Goal: Information Seeking & Learning: Learn about a topic

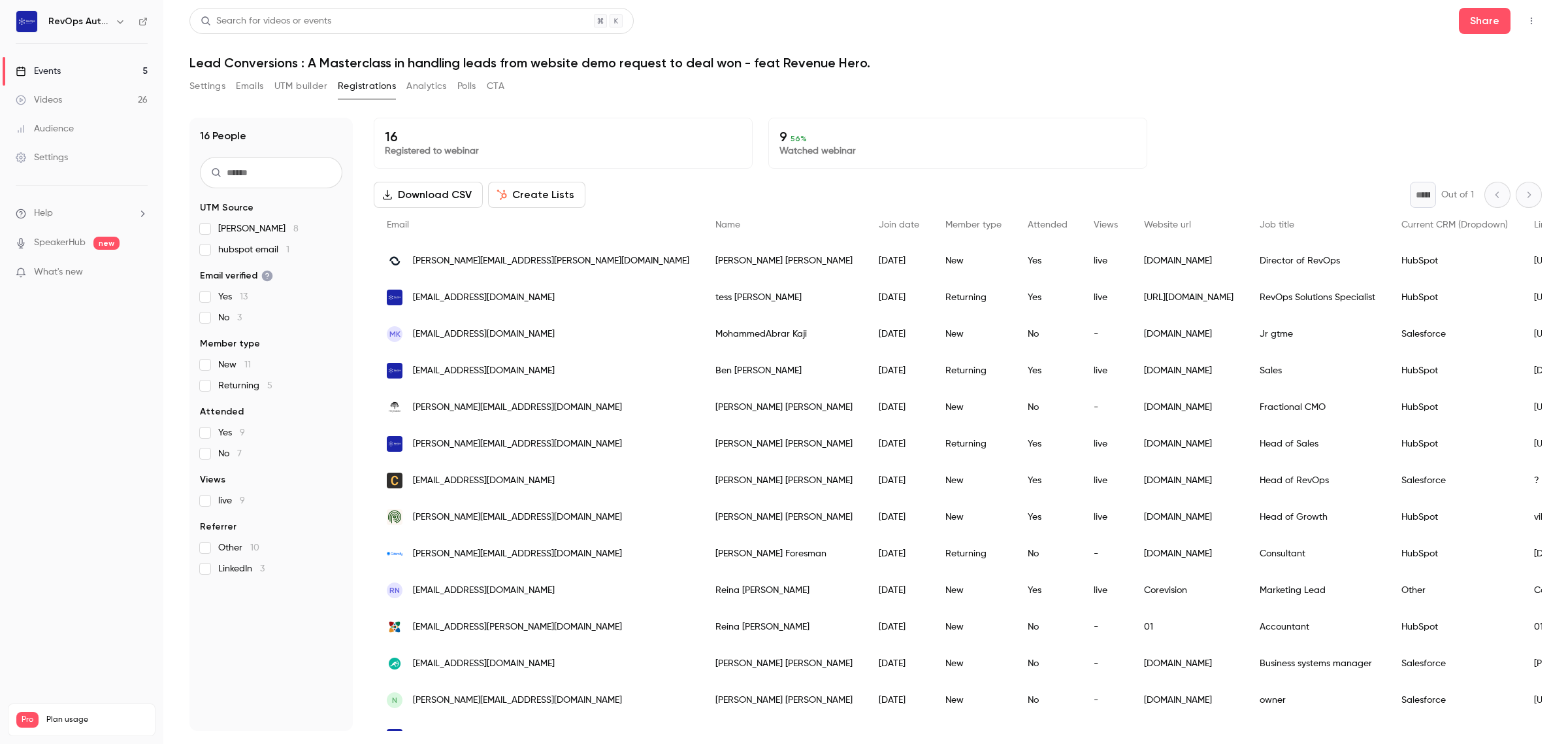
click at [46, 69] on div "Events" at bounding box center [38, 71] width 45 height 13
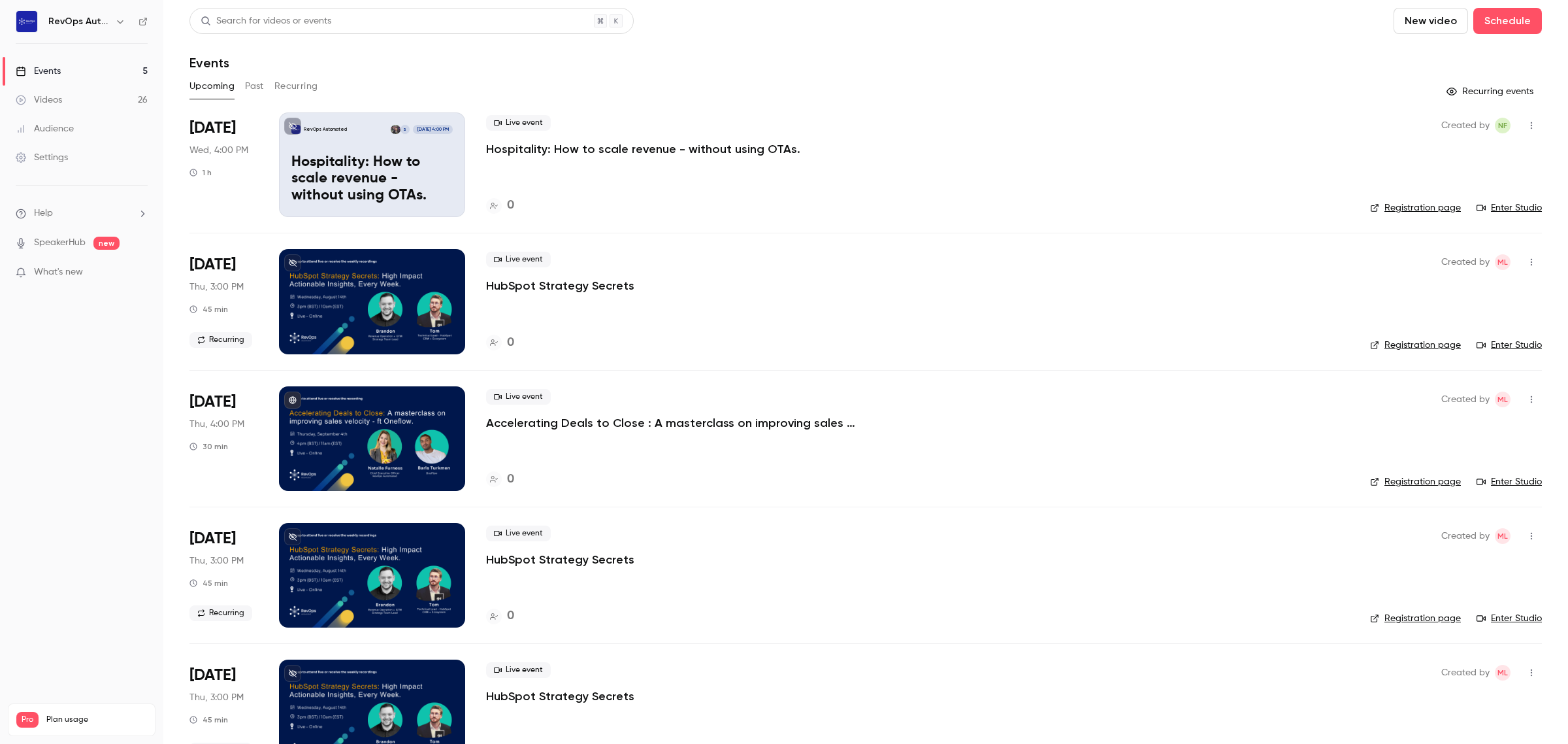
click at [44, 95] on div "Videos" at bounding box center [39, 100] width 47 height 13
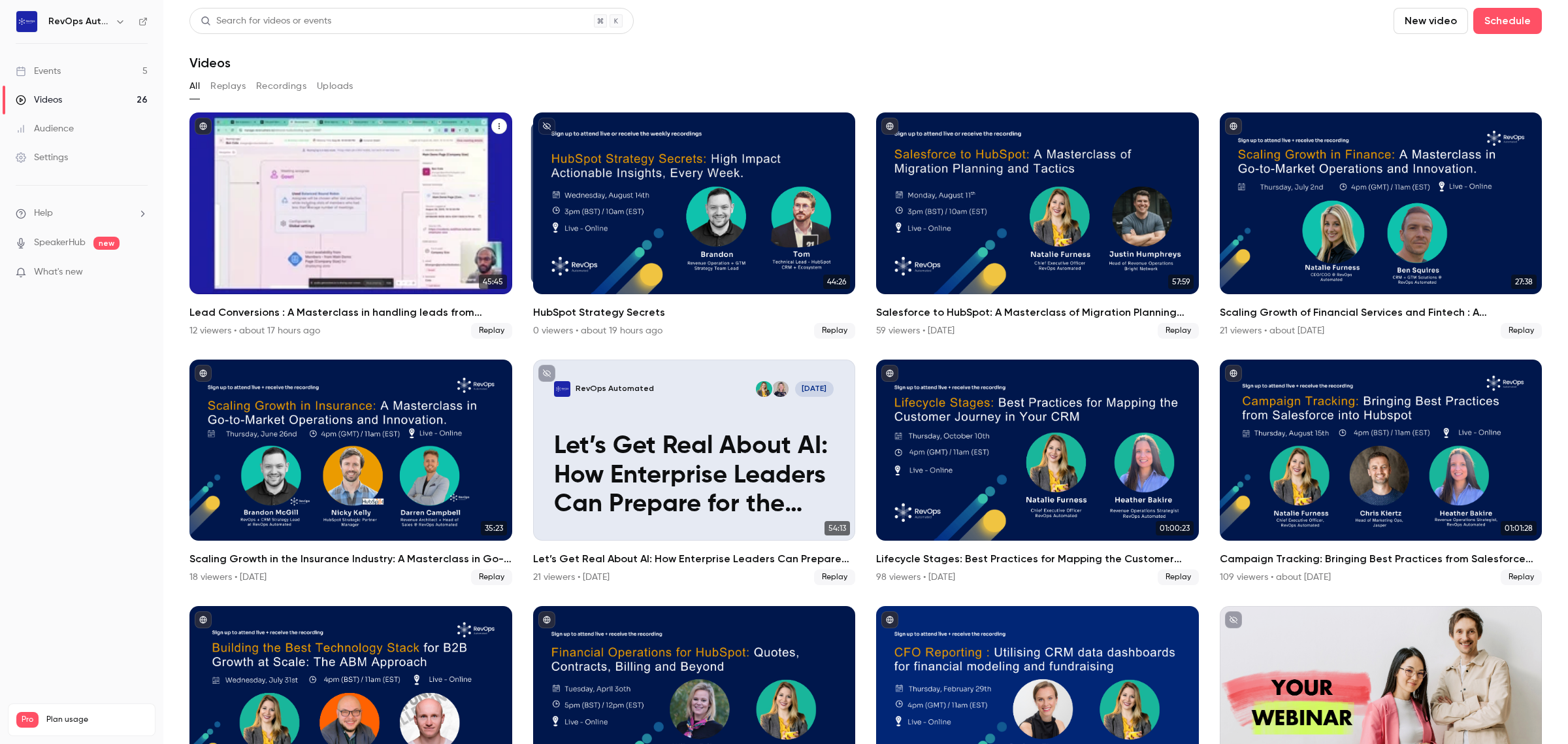
click at [296, 180] on div "Lead Conversions : A Masterclass in handling leads from website demo request to…" at bounding box center [350, 203] width 322 height 182
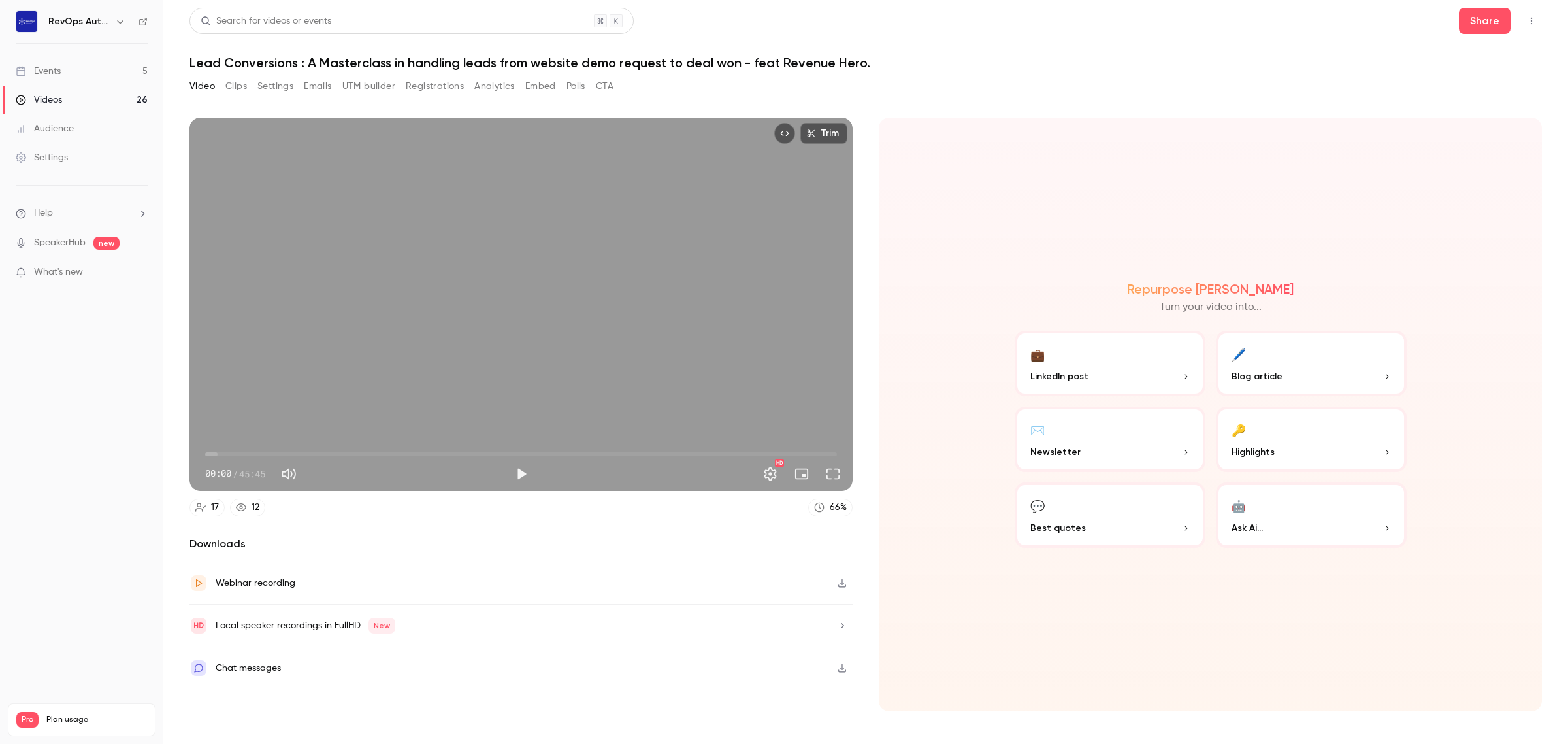
click at [496, 85] on button "Analytics" at bounding box center [495, 87] width 41 height 21
